Goal: Check status: Check status

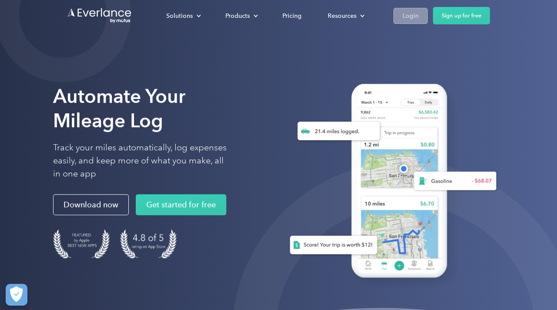
click at [408, 12] on div "Login" at bounding box center [411, 15] width 16 height 11
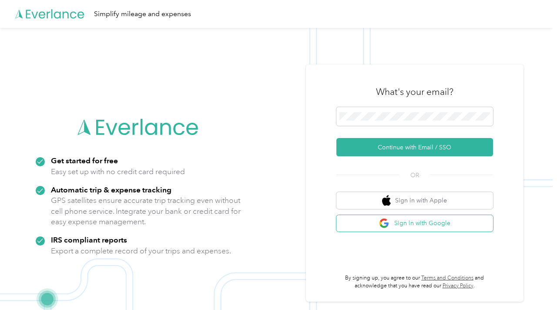
click at [363, 222] on button "Sign in with Google" at bounding box center [415, 223] width 157 height 17
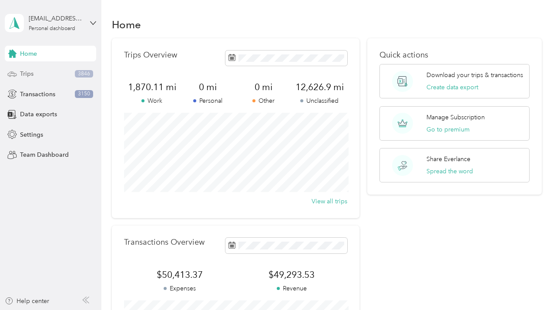
click at [67, 71] on div "Trips 3846" at bounding box center [50, 74] width 91 height 16
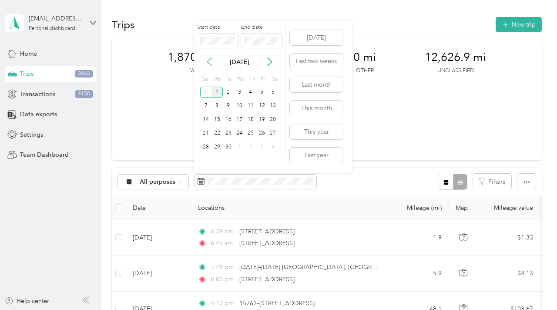
click at [208, 62] on icon at bounding box center [209, 62] width 4 height 8
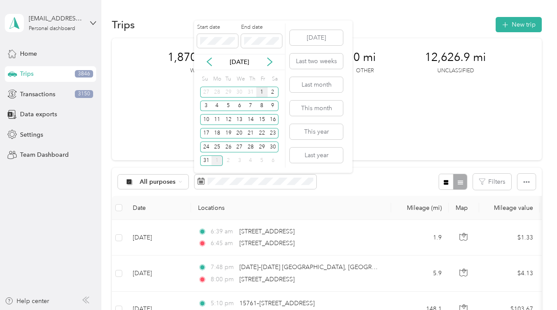
click at [261, 95] on div "1" at bounding box center [261, 92] width 11 height 11
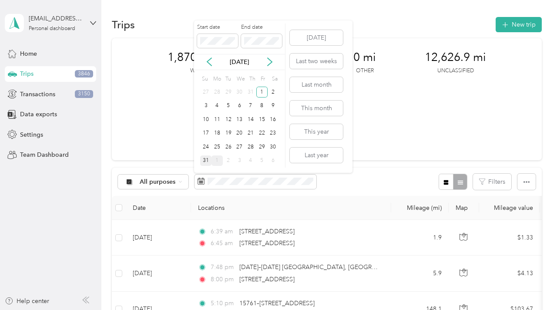
click at [207, 157] on div "31" at bounding box center [205, 160] width 11 height 11
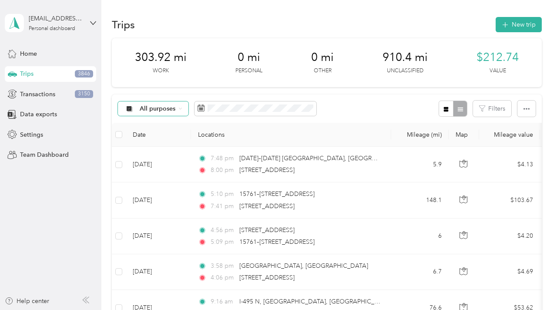
click at [162, 110] on span "All purposes" at bounding box center [158, 109] width 36 height 6
click at [147, 230] on span "Liberty" at bounding box center [161, 230] width 42 height 9
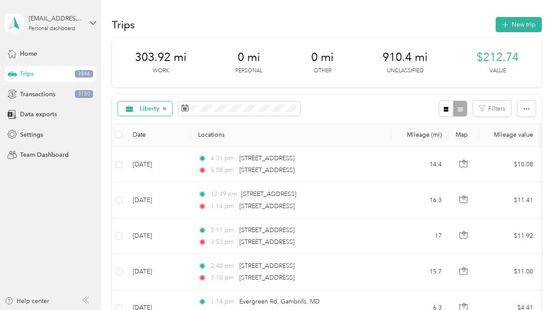
click at [155, 110] on span "Liberty" at bounding box center [150, 109] width 20 height 6
click at [148, 127] on li "All purposes" at bounding box center [150, 123] width 64 height 15
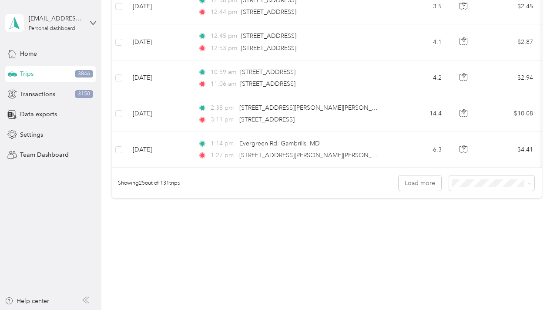
scroll to position [873, 0]
click at [469, 229] on span "100 per load" at bounding box center [476, 232] width 36 height 7
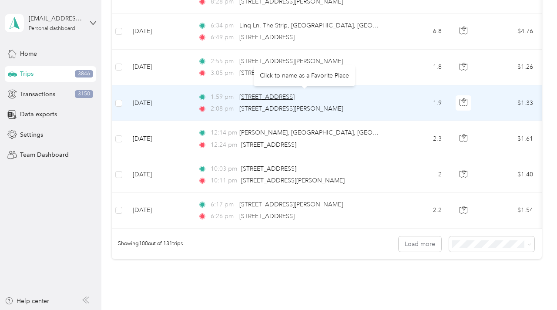
scroll to position [3502, 0]
